Goal: Task Accomplishment & Management: Complete application form

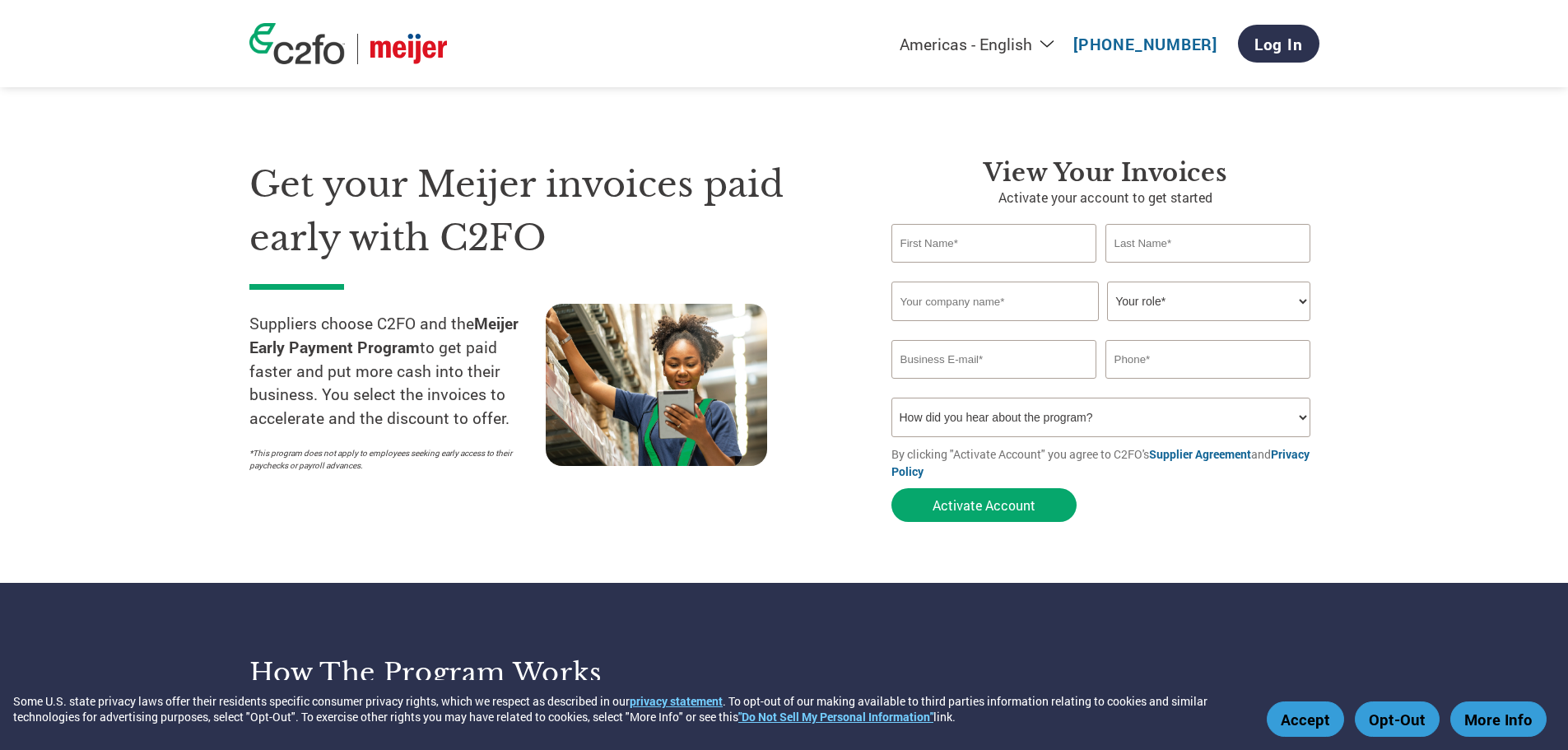
click at [997, 262] on div "Invalid first name or first name is too long Invalid last name or last name is …" at bounding box center [1106, 272] width 428 height 19
click at [996, 251] on input "text" at bounding box center [994, 243] width 206 height 39
type input "carrie"
type input "amber llc"
type input "carrie amber llc"
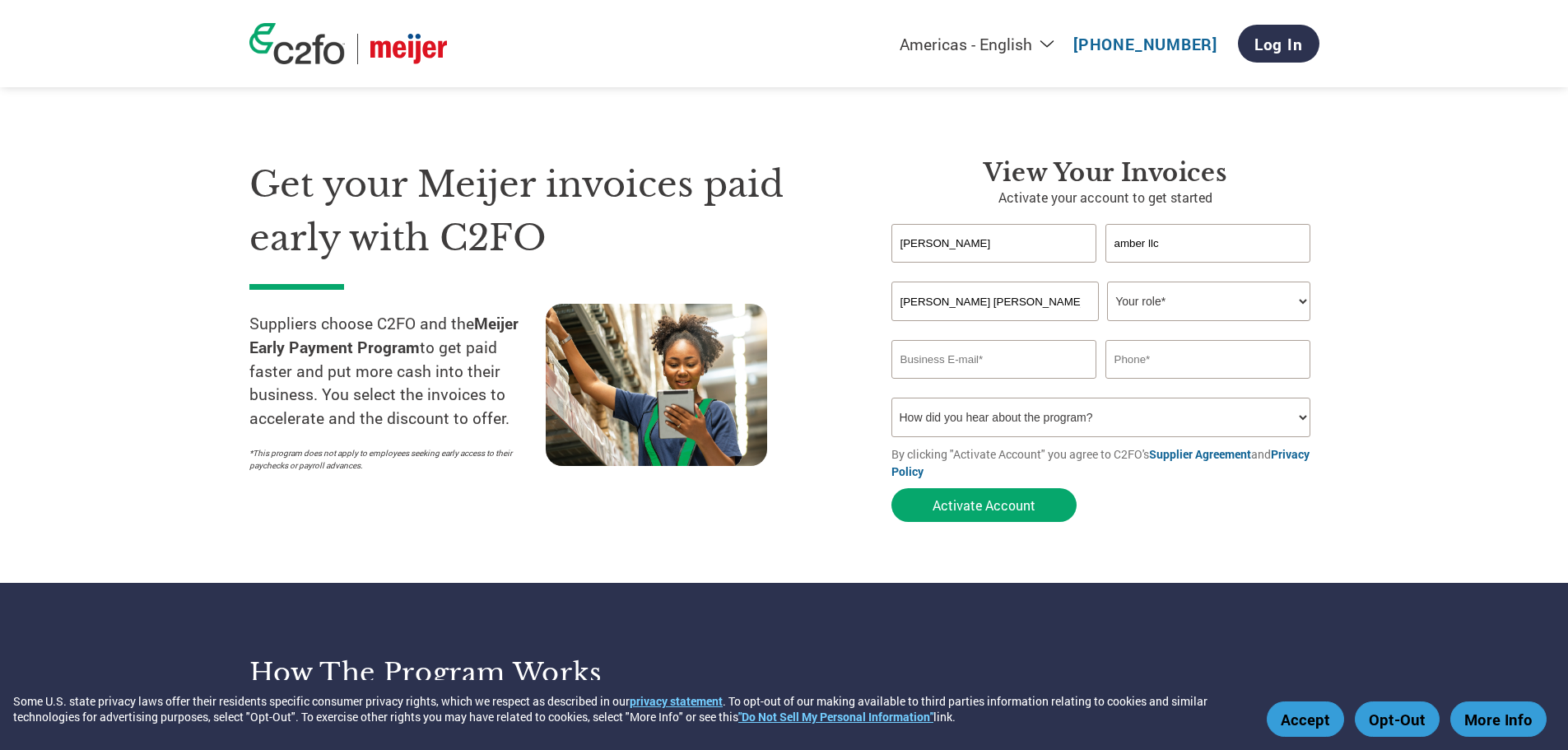
select select "ACCOUNTING"
click at [987, 350] on input "email" at bounding box center [994, 359] width 206 height 39
type input "ar@carrieamber.com"
type input "6263711980"
click at [1023, 420] on select "How did you hear about the program? Received a letter Email Social Media Online…" at bounding box center [1101, 417] width 420 height 40
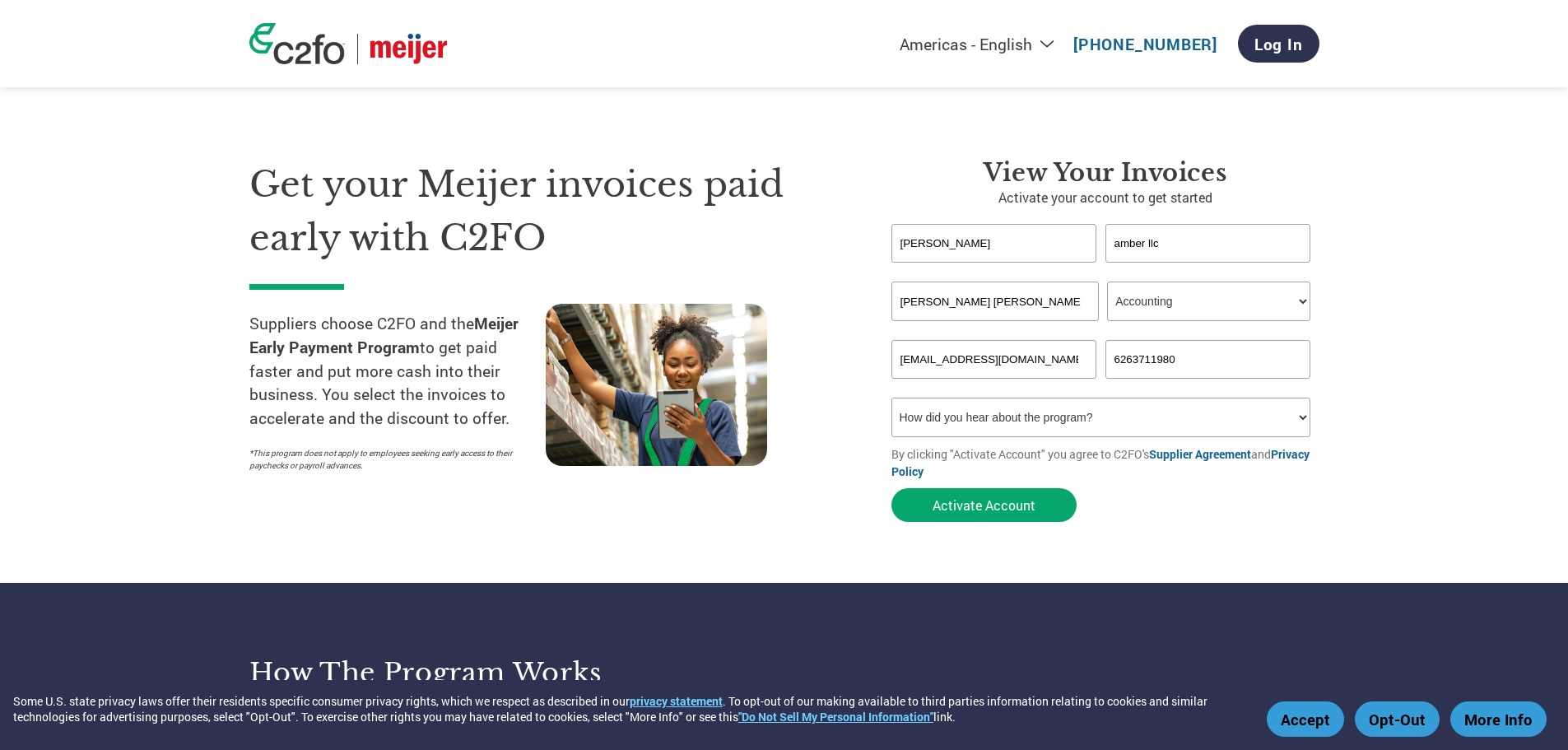
select select "Email"
click at [892, 397] on select "How did you hear about the program? Received a letter Email Social Media Online…" at bounding box center [1101, 417] width 420 height 40
click at [958, 508] on button "Activate Account" at bounding box center [984, 504] width 185 height 34
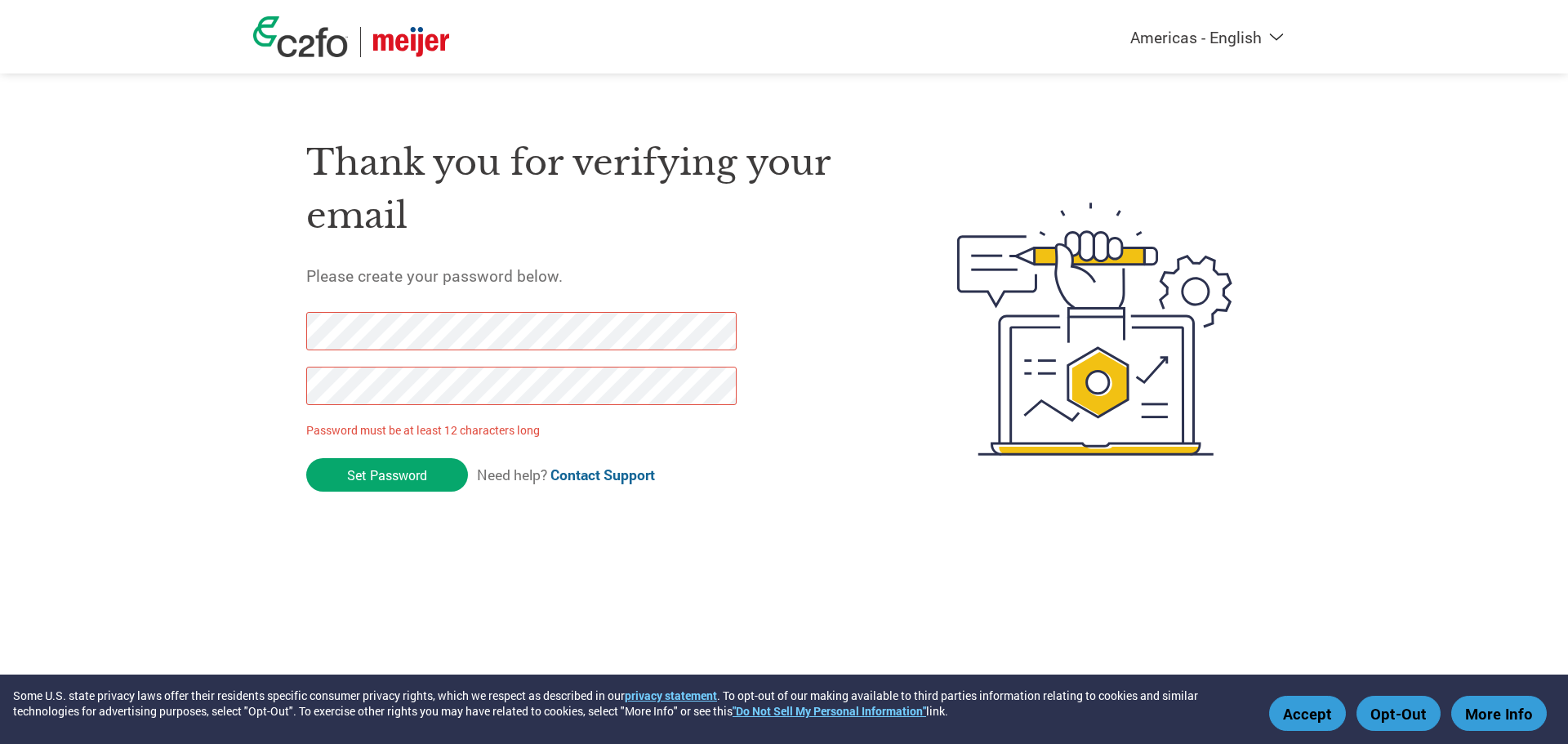
drag, startPoint x: 437, startPoint y: 484, endPoint x: 216, endPoint y: 318, distance: 276.4
click at [216, 318] on div "Americas - English Américas - Español Américas - Português Amériques - Français…" at bounding box center [784, 264] width 1568 height 528
click at [382, 481] on input "Set Password" at bounding box center [387, 474] width 162 height 33
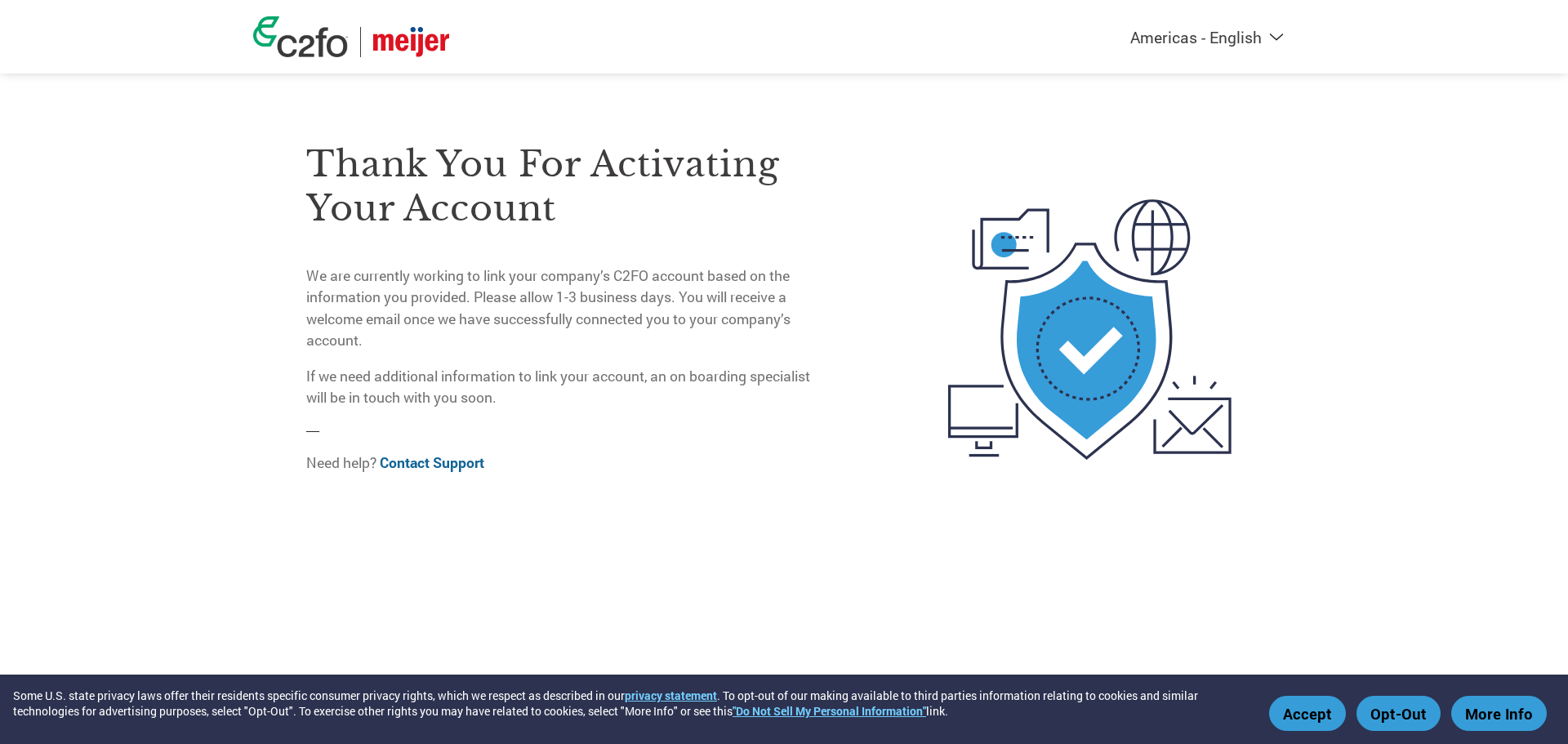
click at [306, 40] on img at bounding box center [300, 37] width 95 height 41
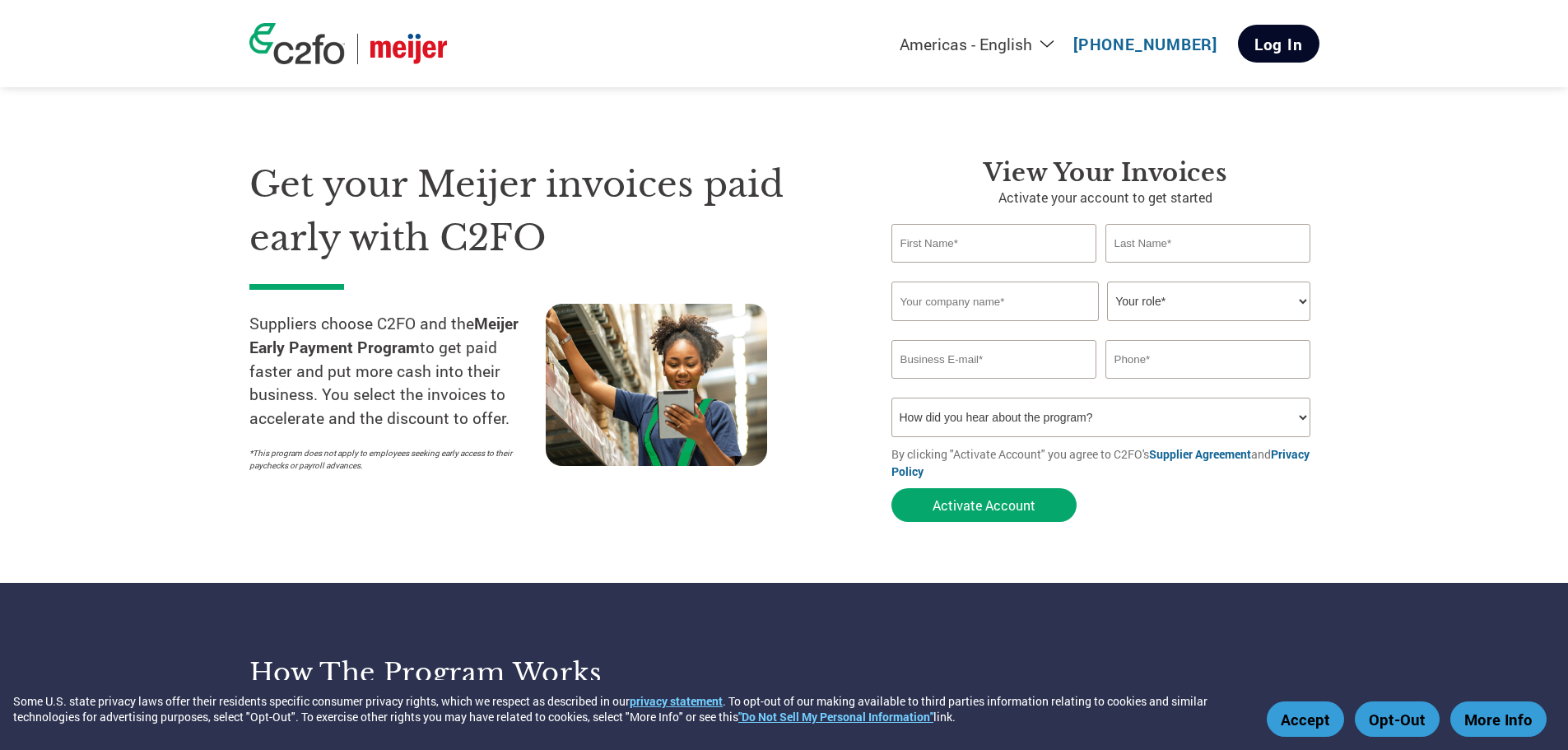
click at [1289, 42] on link "Log In" at bounding box center [1279, 44] width 81 height 38
